Goal: Information Seeking & Learning: Find specific fact

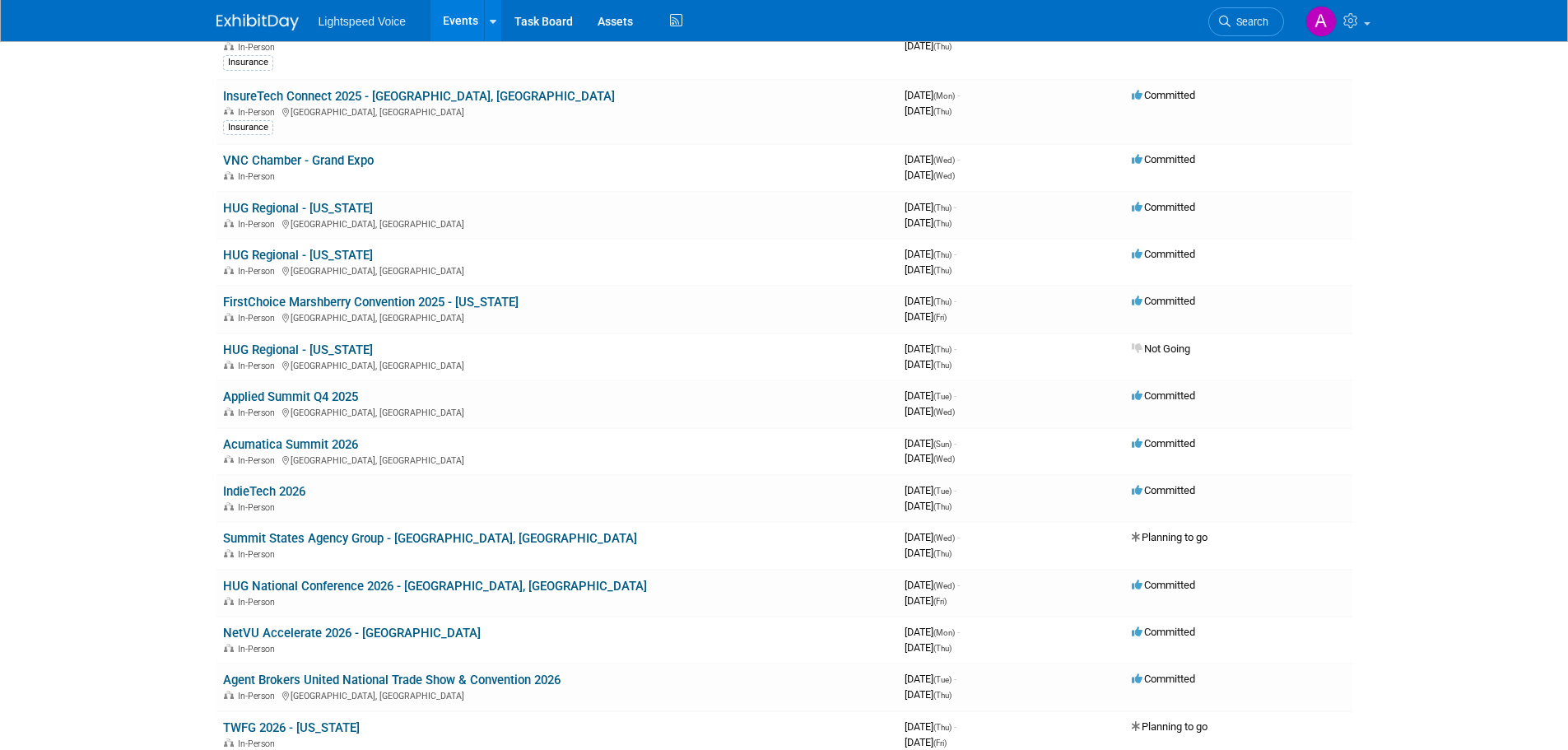
scroll to position [741, 0]
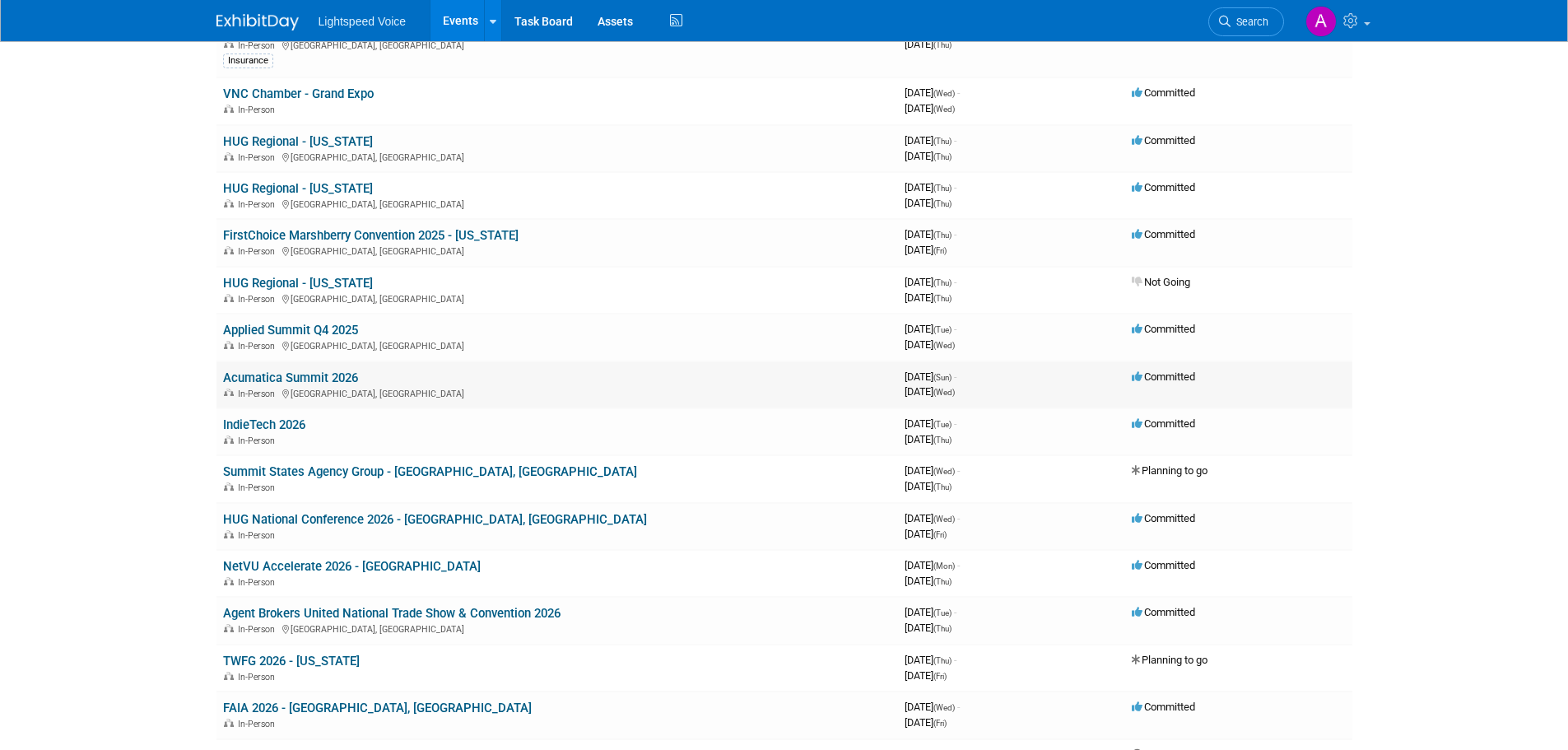
click at [292, 374] on link "Acumatica Summit 2026" at bounding box center [290, 377] width 135 height 15
drag, startPoint x: 905, startPoint y: 327, endPoint x: 1032, endPoint y: 343, distance: 128.0
click at [1032, 343] on td "3971808000 November 11, 2025 (Tue) - November 12, 2025 (Wed)" at bounding box center [1011, 337] width 228 height 47
click at [289, 420] on link "IndieTech 2026" at bounding box center [263, 424] width 82 height 15
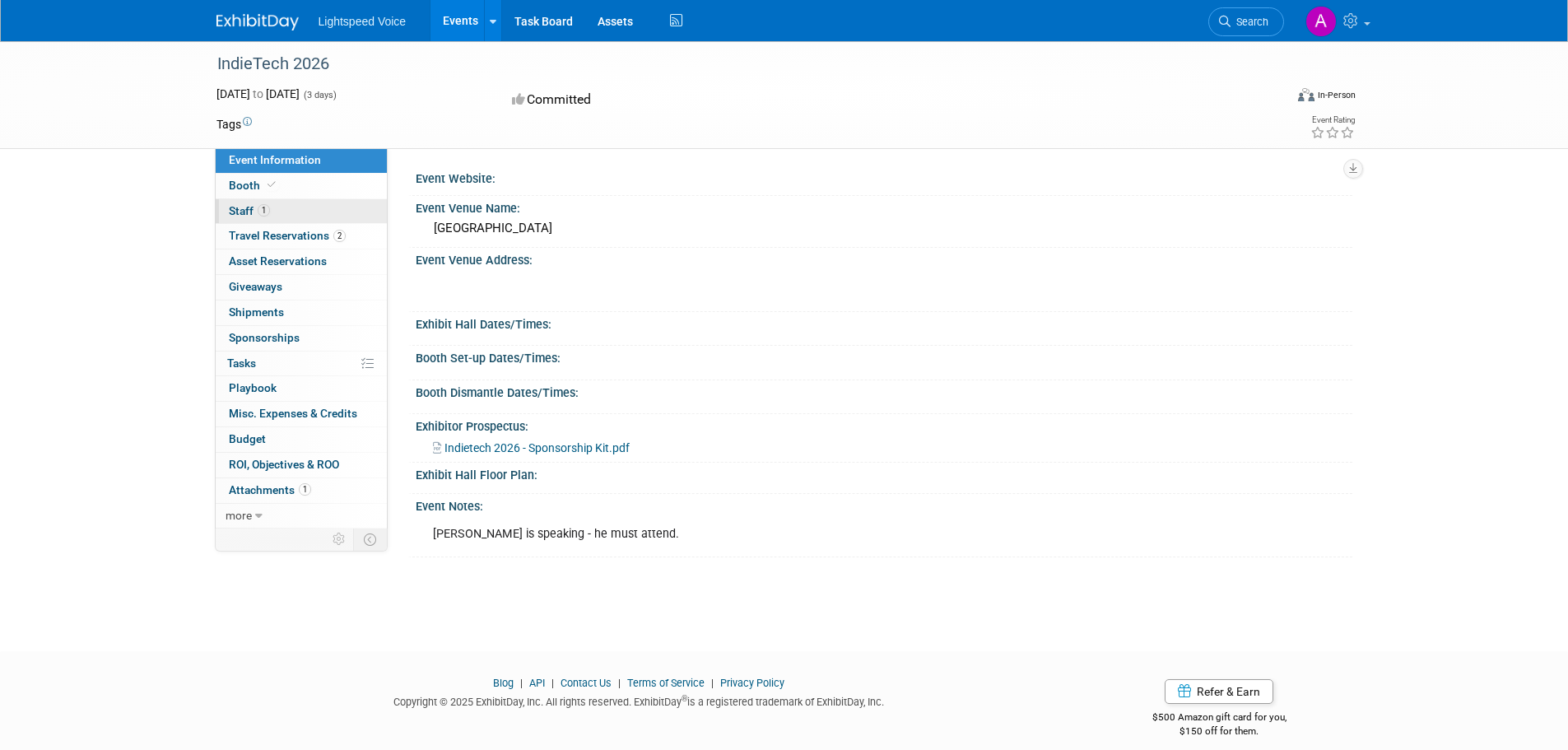
click at [303, 211] on link "1 Staff 1" at bounding box center [301, 211] width 171 height 24
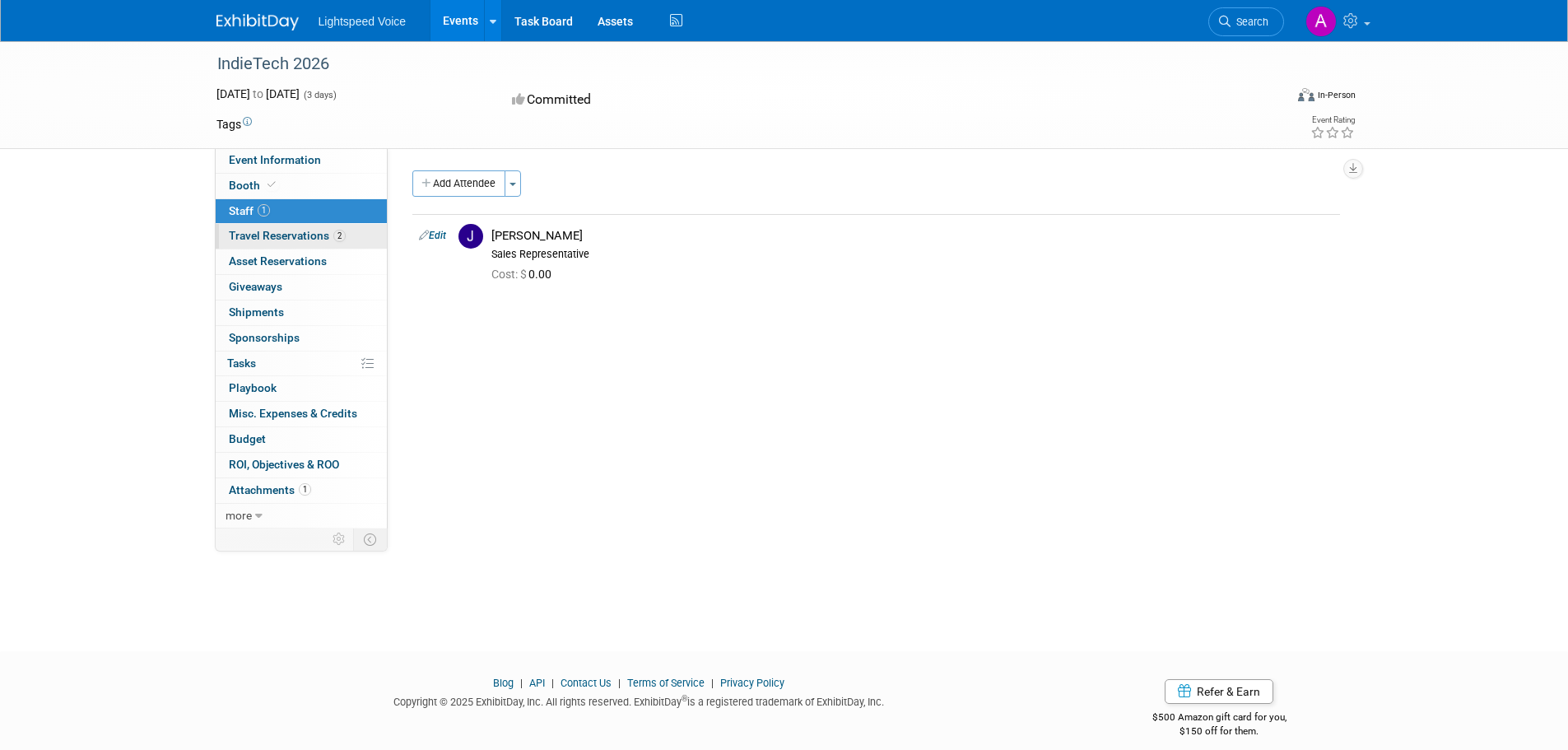
click at [318, 230] on span "Travel Reservations 2" at bounding box center [287, 235] width 117 height 14
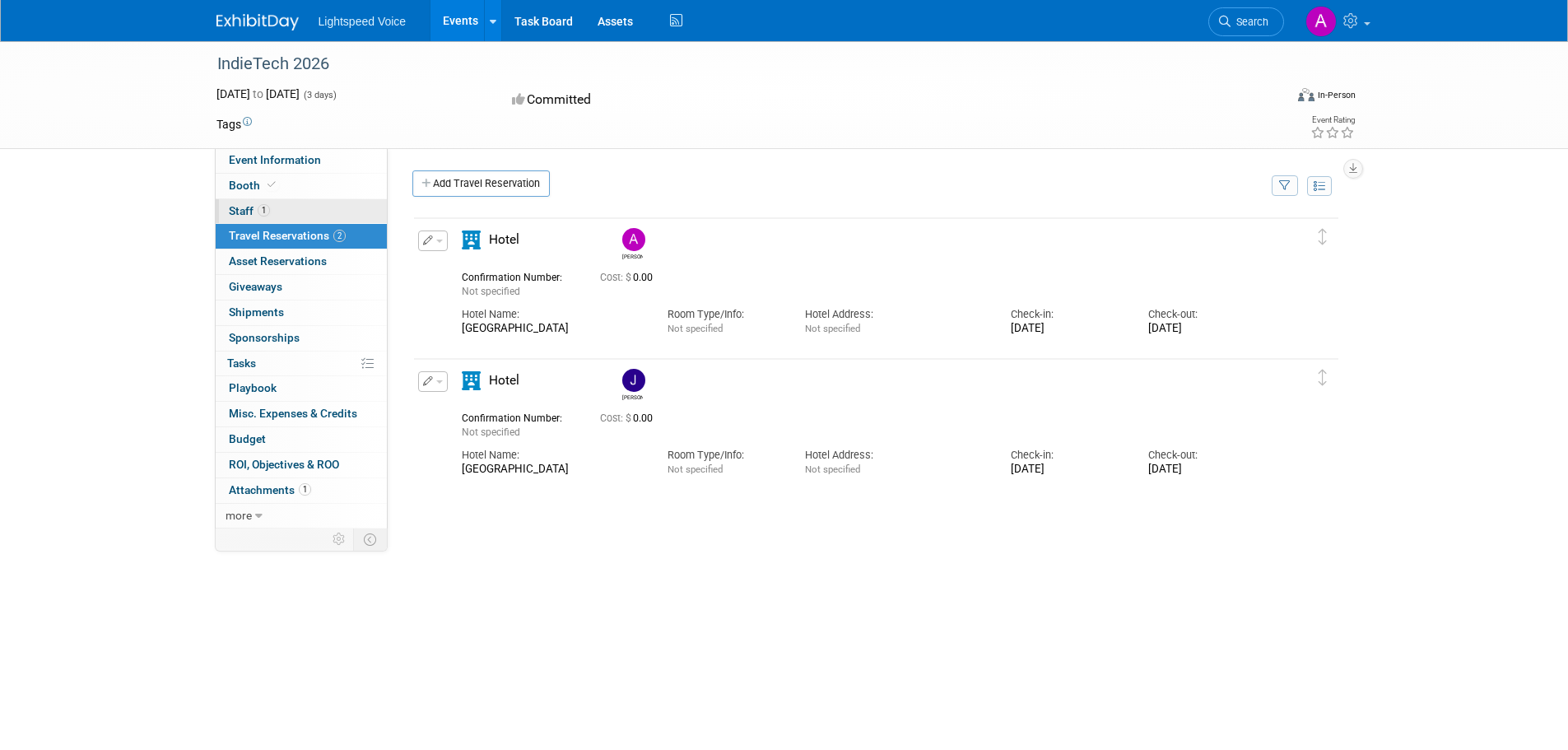
click at [298, 205] on link "1 Staff 1" at bounding box center [301, 211] width 171 height 24
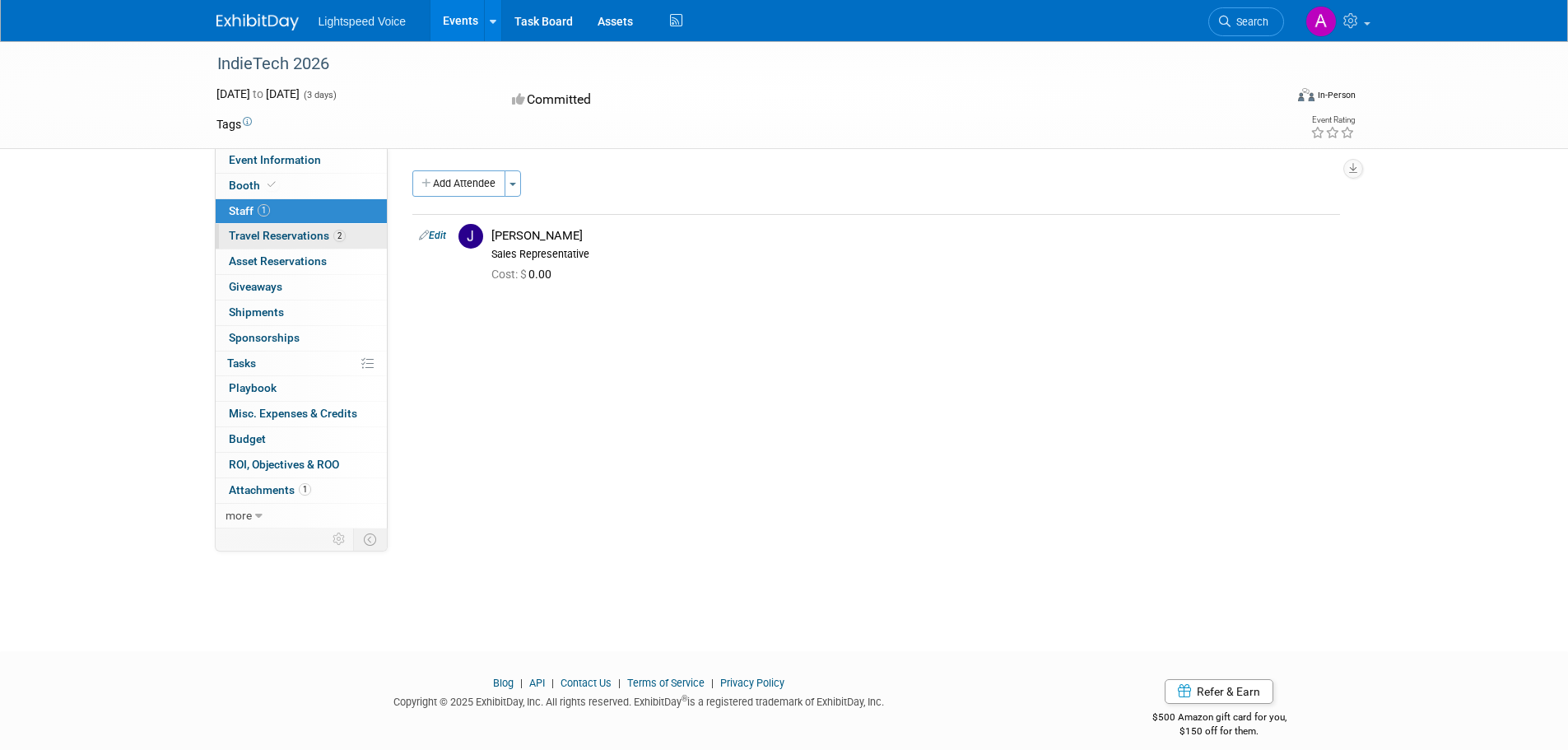
click at [307, 234] on span "Travel Reservations 2" at bounding box center [287, 235] width 117 height 14
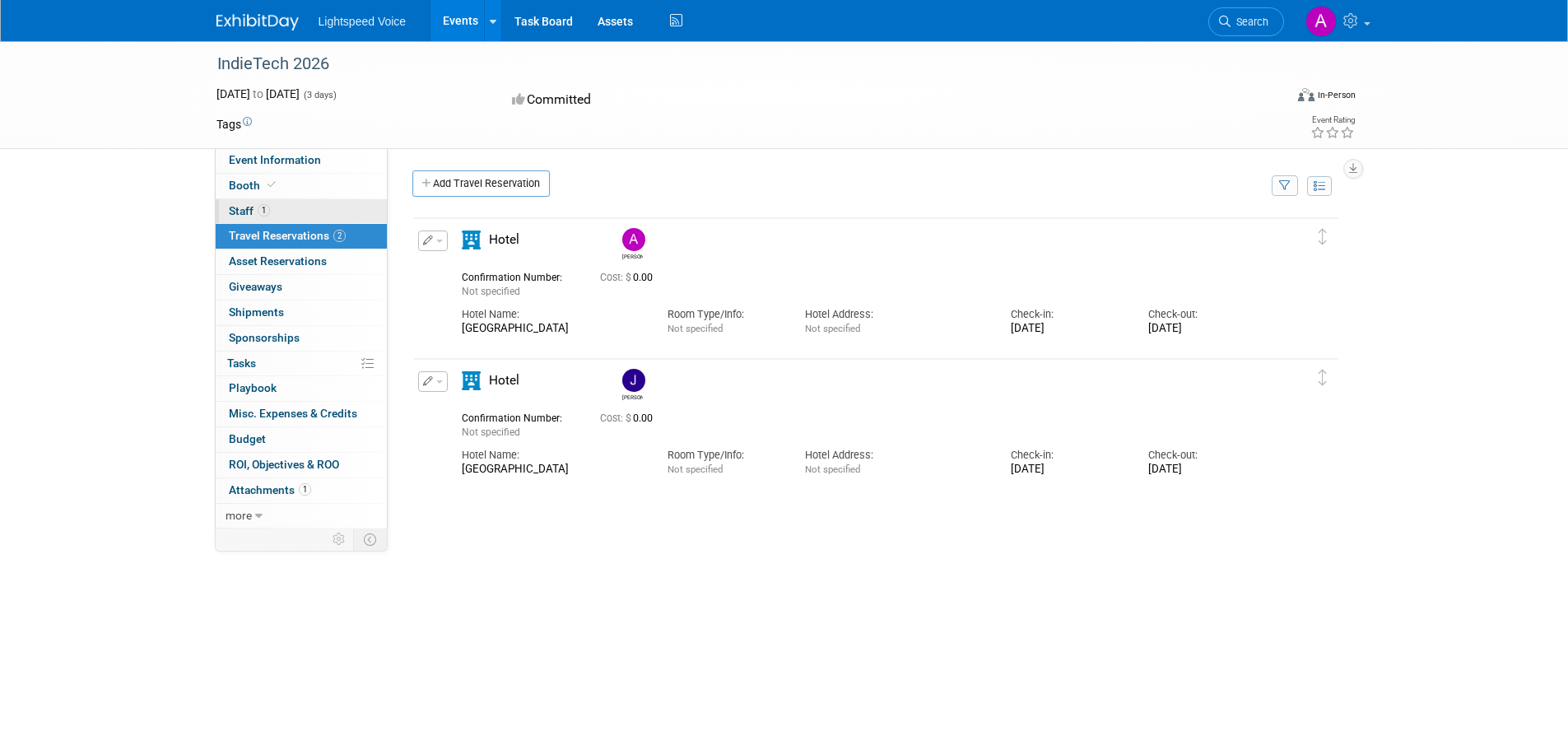
click at [277, 207] on link "1 Staff 1" at bounding box center [301, 211] width 171 height 24
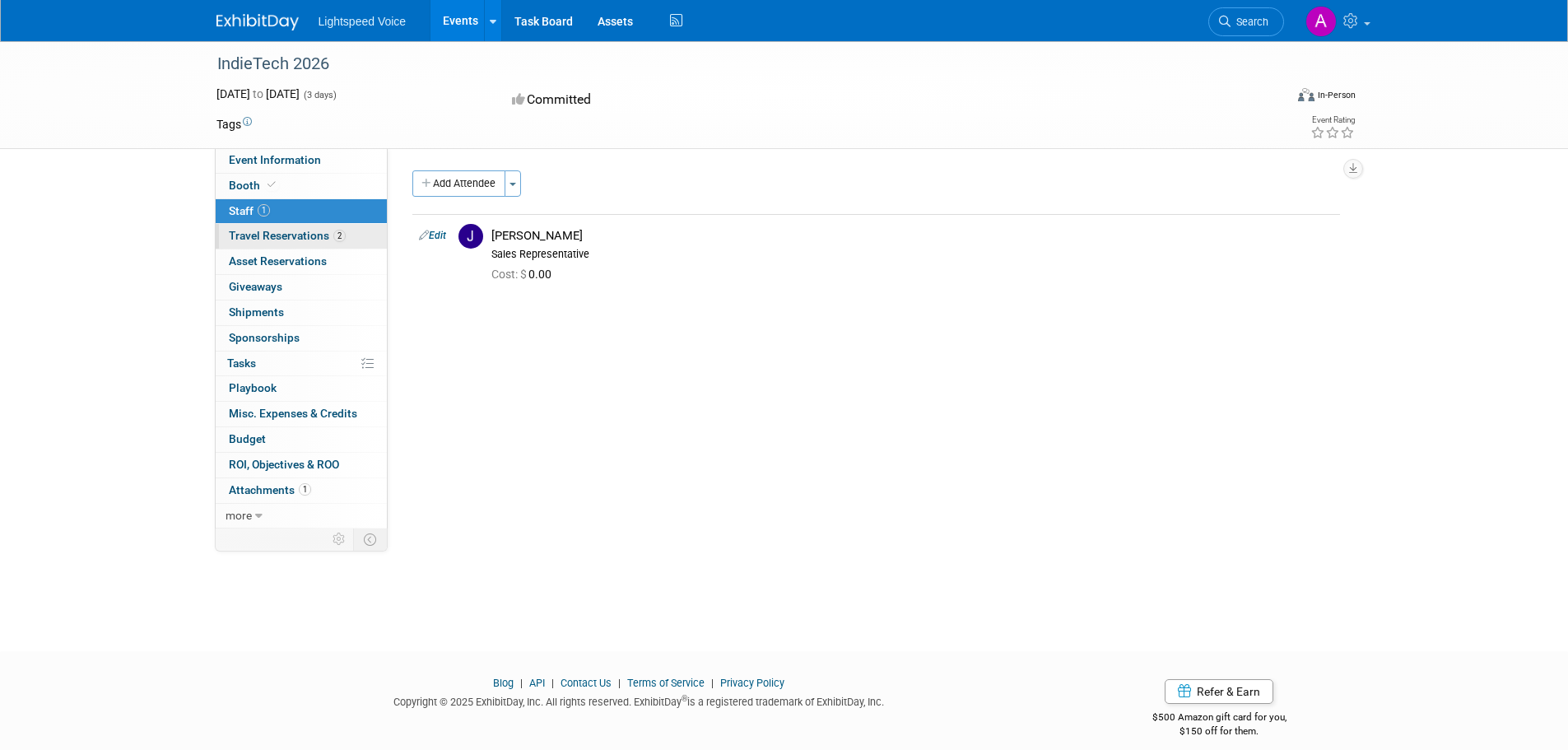
click at [285, 244] on link "2 Travel Reservations 2" at bounding box center [301, 235] width 171 height 24
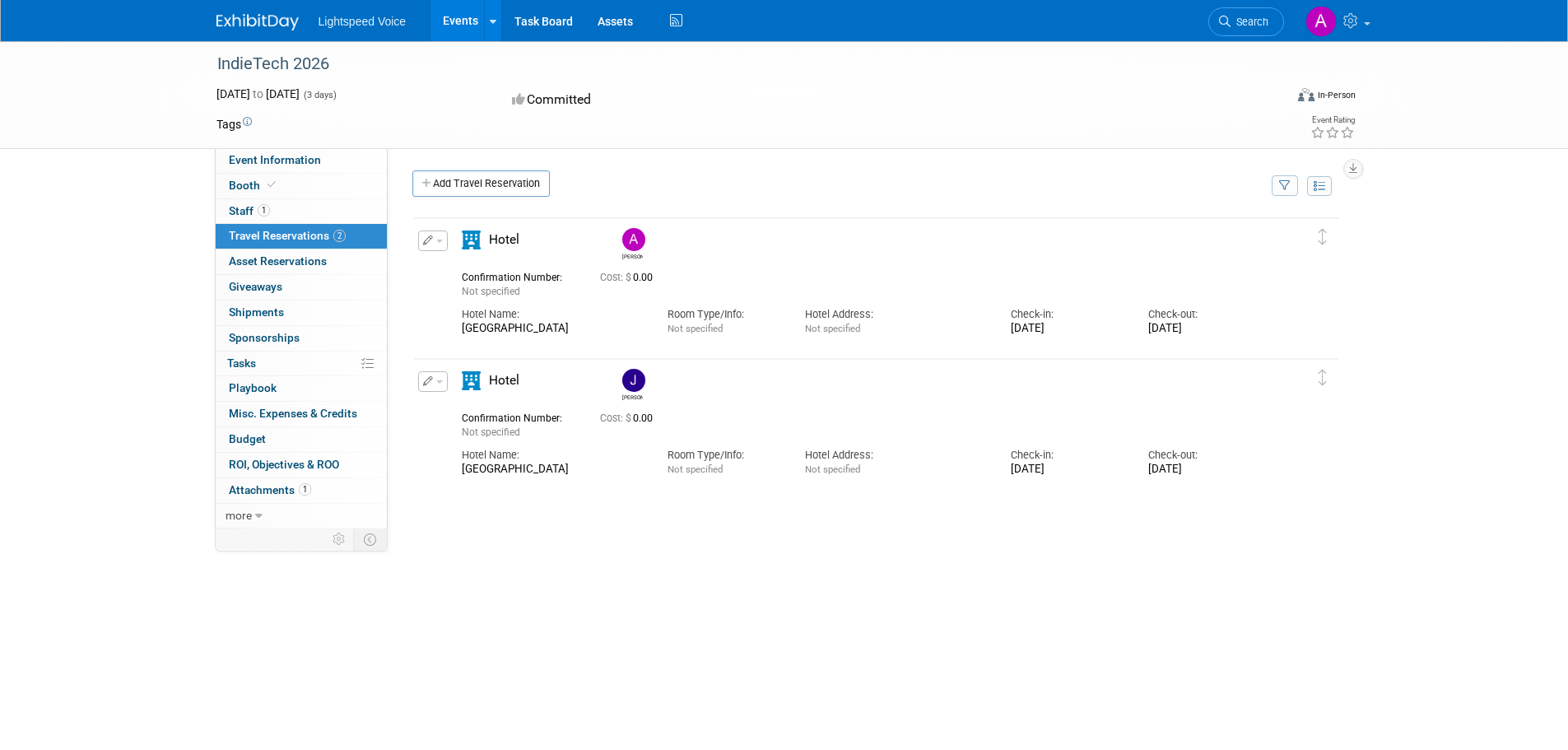
click at [1441, 411] on div "IndieTech 2026 Jan 27, 2026 to Jan 29, 2026 (3 days) Jan 27, 2026 to Jan 29, 20…" at bounding box center [784, 392] width 1568 height 703
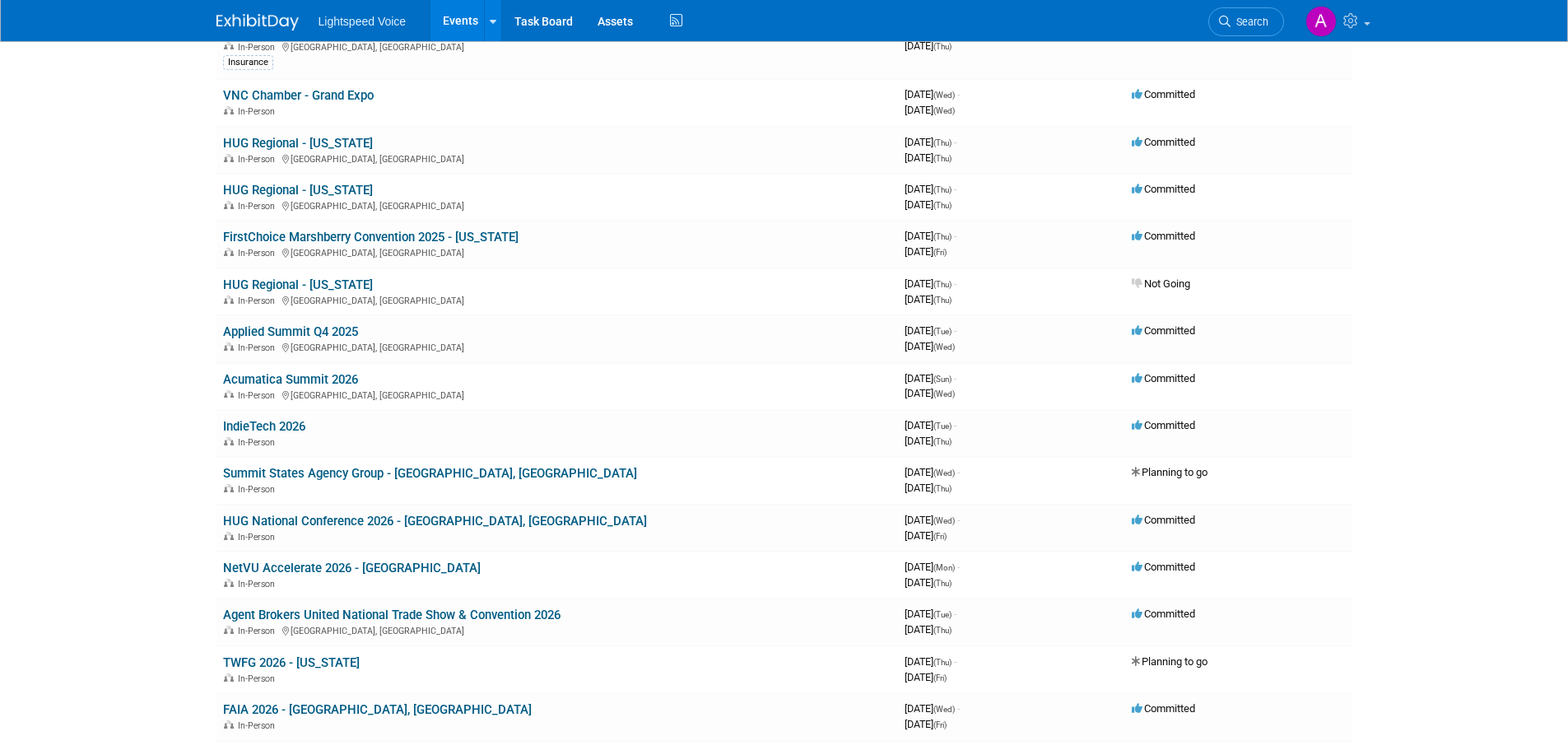
scroll to position [741, 0]
click at [320, 329] on link "Applied Summit Q4 2025" at bounding box center [290, 329] width 135 height 15
click at [310, 379] on link "Acumatica Summit 2026" at bounding box center [290, 377] width 135 height 15
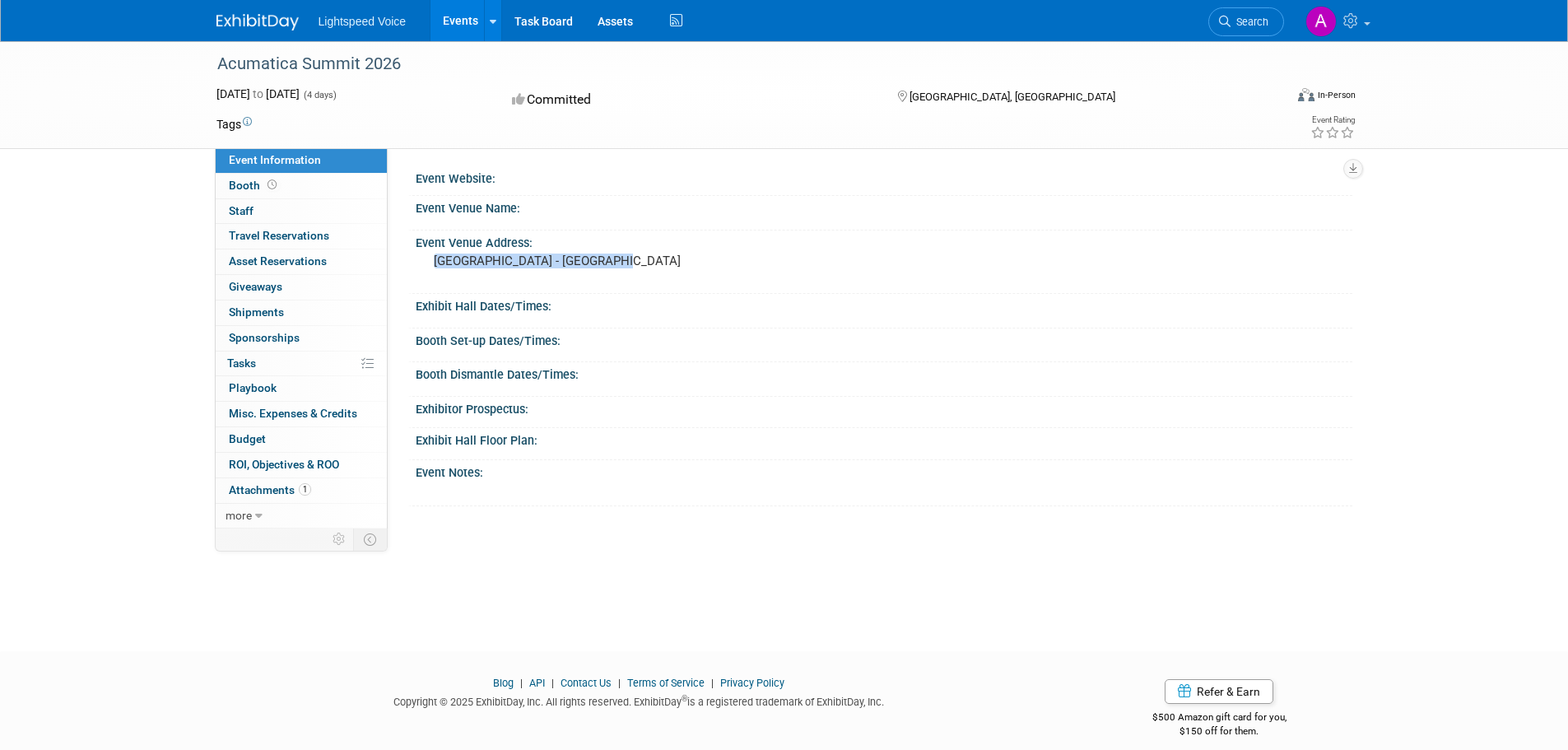
drag, startPoint x: 432, startPoint y: 257, endPoint x: 845, endPoint y: 261, distance: 413.0
click at [828, 261] on div "Event Venue Address: [GEOGRAPHIC_DATA] - [GEOGRAPHIC_DATA]" at bounding box center [880, 262] width 944 height 63
click at [581, 257] on pre "[GEOGRAPHIC_DATA] - [GEOGRAPHIC_DATA]" at bounding box center [610, 261] width 354 height 15
click at [580, 257] on pre "[GEOGRAPHIC_DATA] - [GEOGRAPHIC_DATA]" at bounding box center [610, 261] width 354 height 15
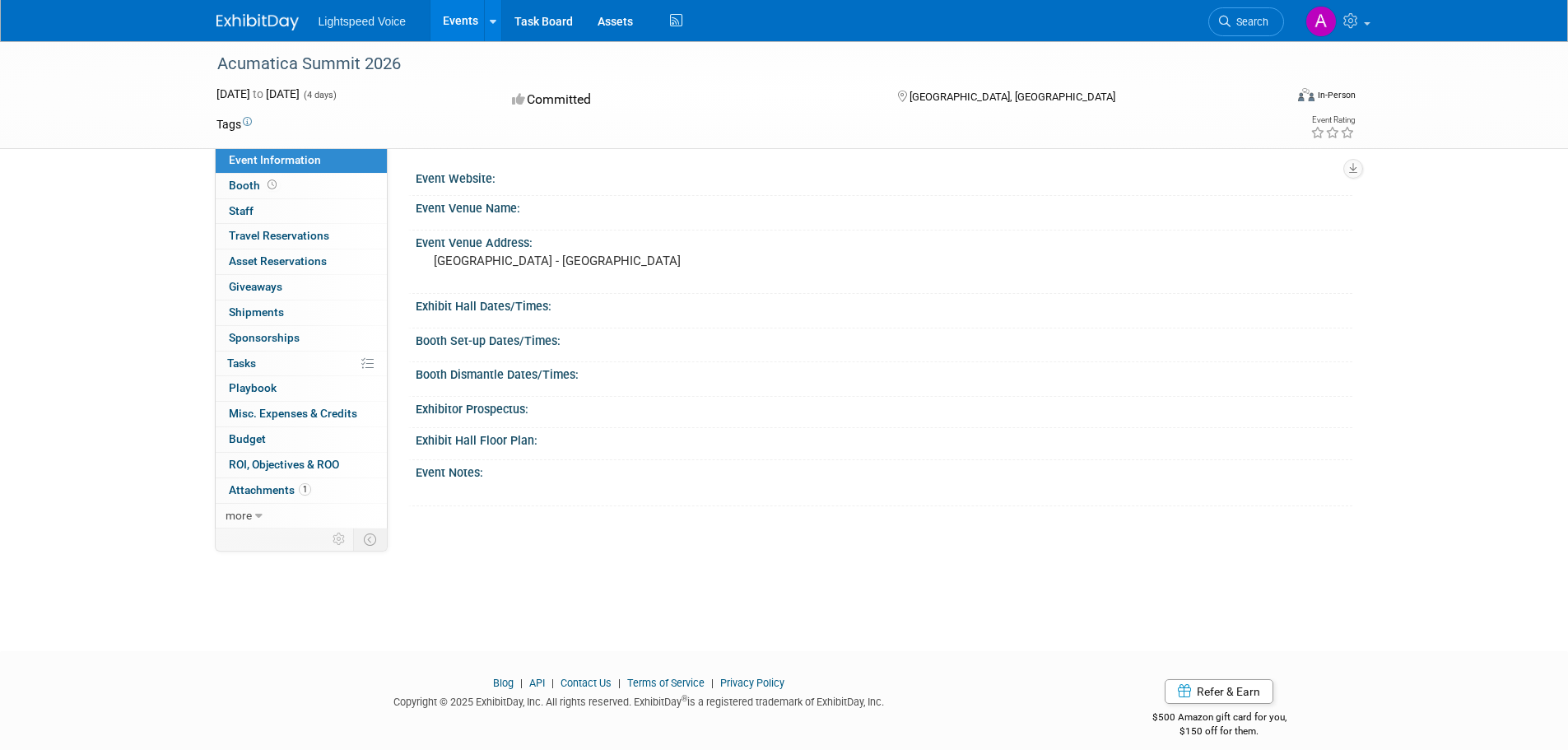
click at [584, 258] on pre "[GEOGRAPHIC_DATA] - [GEOGRAPHIC_DATA]" at bounding box center [610, 261] width 354 height 15
copy div "[GEOGRAPHIC_DATA] - [GEOGRAPHIC_DATA]"
click at [933, 284] on div "Event Venue Address: [GEOGRAPHIC_DATA] - [GEOGRAPHIC_DATA]" at bounding box center [880, 262] width 944 height 63
